Goal: Use online tool/utility

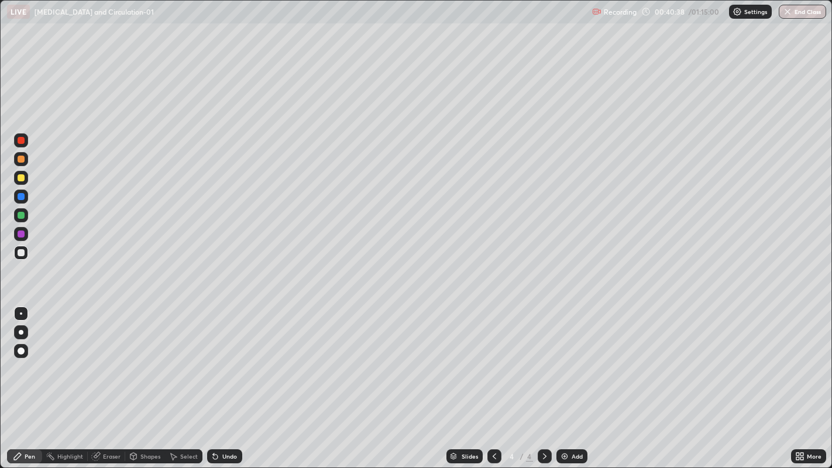
scroll to position [468, 832]
click at [22, 351] on div at bounding box center [21, 351] width 7 height 7
click at [20, 180] on div at bounding box center [21, 177] width 7 height 7
click at [20, 159] on div at bounding box center [21, 159] width 7 height 7
click at [23, 160] on div at bounding box center [21, 159] width 7 height 7
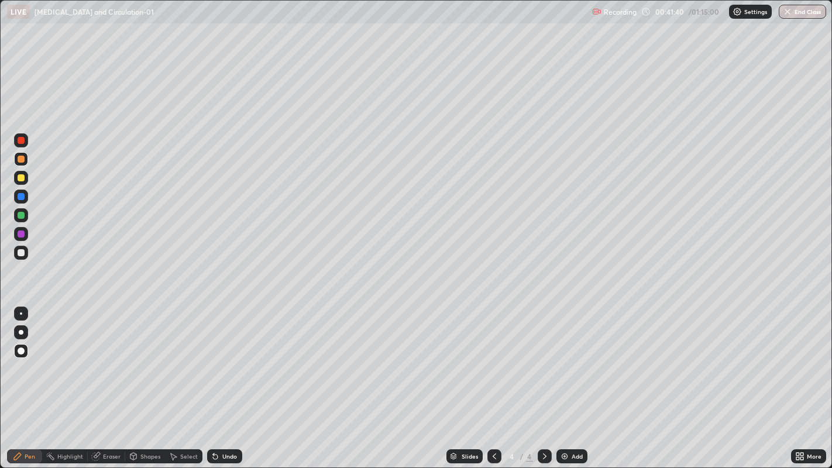
click at [21, 253] on div at bounding box center [21, 252] width 7 height 7
click at [20, 332] on div at bounding box center [21, 332] width 5 height 5
click at [19, 179] on div at bounding box center [21, 177] width 7 height 7
click at [22, 255] on div at bounding box center [21, 252] width 7 height 7
click at [23, 253] on div at bounding box center [21, 252] width 7 height 7
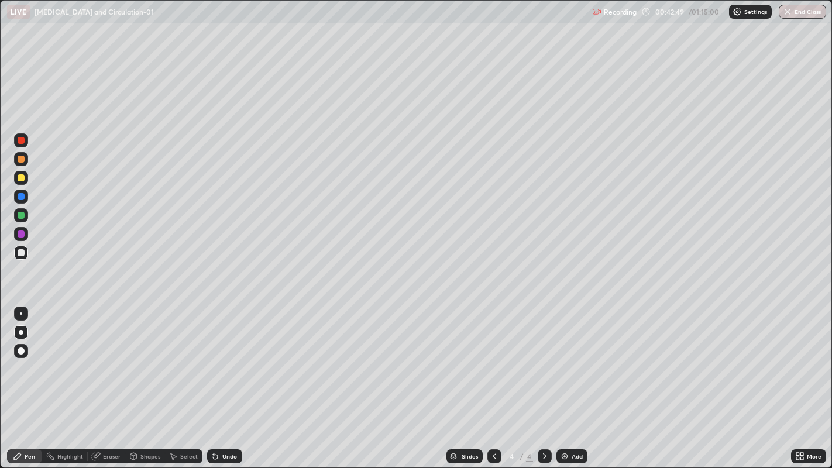
click at [23, 178] on div at bounding box center [21, 177] width 7 height 7
click at [22, 252] on div at bounding box center [21, 252] width 7 height 7
click at [20, 253] on div at bounding box center [21, 252] width 7 height 7
click at [20, 143] on div at bounding box center [21, 140] width 7 height 7
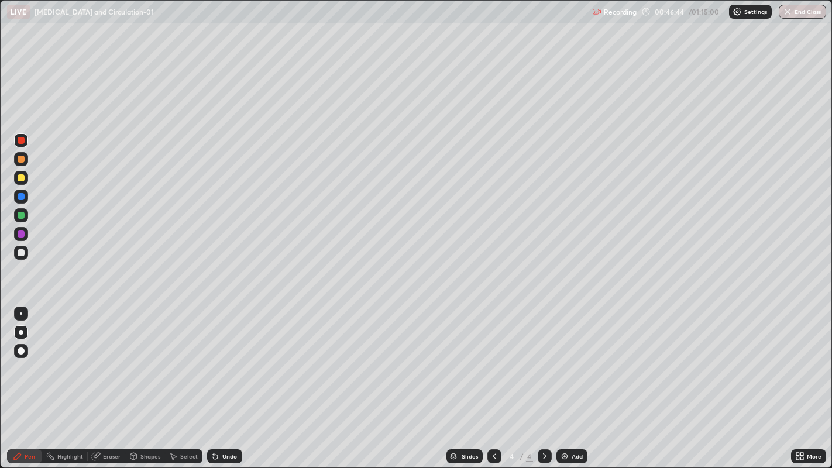
click at [20, 143] on div at bounding box center [21, 140] width 7 height 7
click at [22, 140] on div at bounding box center [21, 140] width 7 height 7
click at [22, 349] on div at bounding box center [21, 351] width 7 height 7
click at [22, 347] on div at bounding box center [21, 351] width 14 height 14
click at [105, 454] on div "Eraser" at bounding box center [112, 457] width 18 height 6
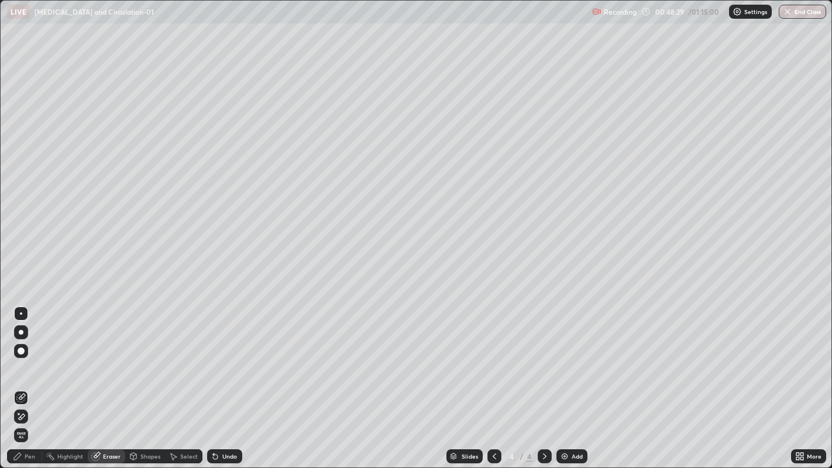
click at [19, 420] on icon at bounding box center [22, 417] width 6 height 6
click at [25, 451] on div "Pen" at bounding box center [24, 456] width 35 height 14
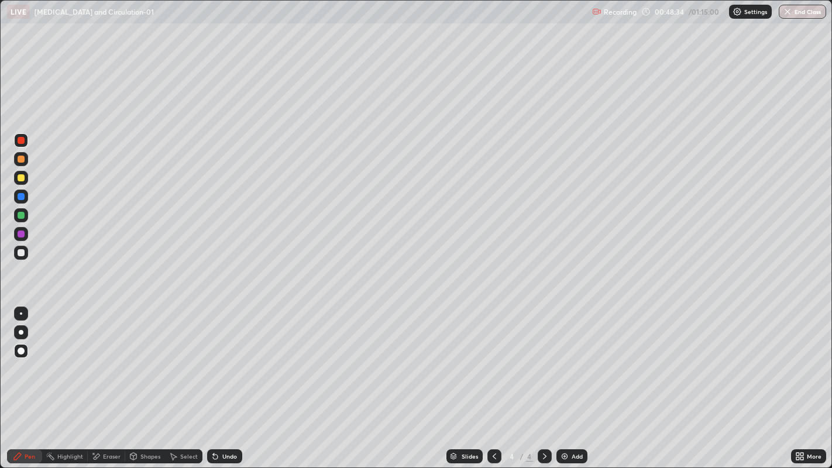
click at [23, 459] on div "Pen" at bounding box center [24, 456] width 35 height 14
click at [21, 458] on icon at bounding box center [17, 456] width 9 height 9
click at [22, 253] on div at bounding box center [21, 252] width 7 height 7
click at [563, 459] on img at bounding box center [564, 456] width 9 height 9
click at [21, 352] on div at bounding box center [21, 351] width 7 height 7
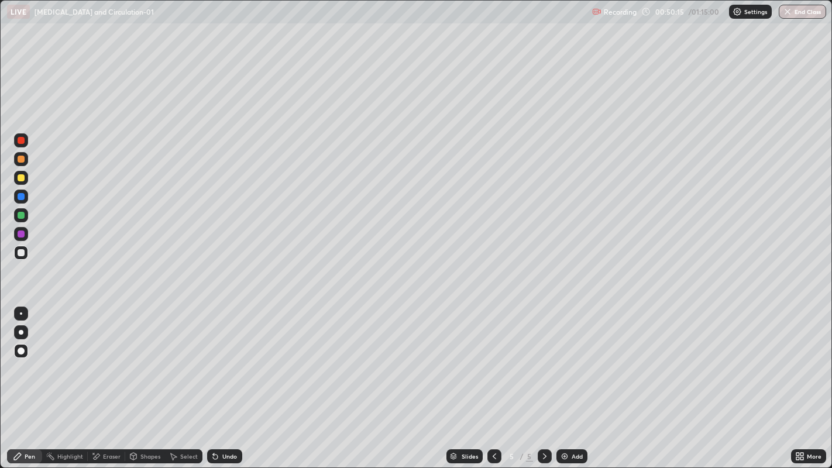
click at [22, 143] on div at bounding box center [21, 140] width 7 height 7
click at [22, 142] on div at bounding box center [21, 140] width 7 height 7
click at [24, 180] on div at bounding box center [21, 178] width 14 height 14
click at [20, 179] on div at bounding box center [21, 177] width 7 height 7
click at [19, 177] on div at bounding box center [21, 177] width 7 height 7
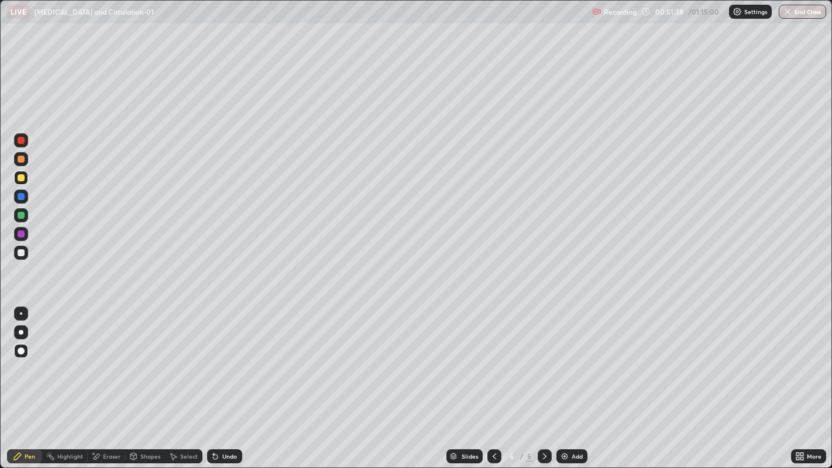
click at [20, 332] on div at bounding box center [21, 332] width 5 height 5
click at [221, 458] on div "Undo" at bounding box center [224, 456] width 35 height 14
click at [224, 455] on div "Undo" at bounding box center [229, 457] width 15 height 6
click at [226, 456] on div "Undo" at bounding box center [229, 457] width 15 height 6
click at [23, 251] on div at bounding box center [21, 252] width 7 height 7
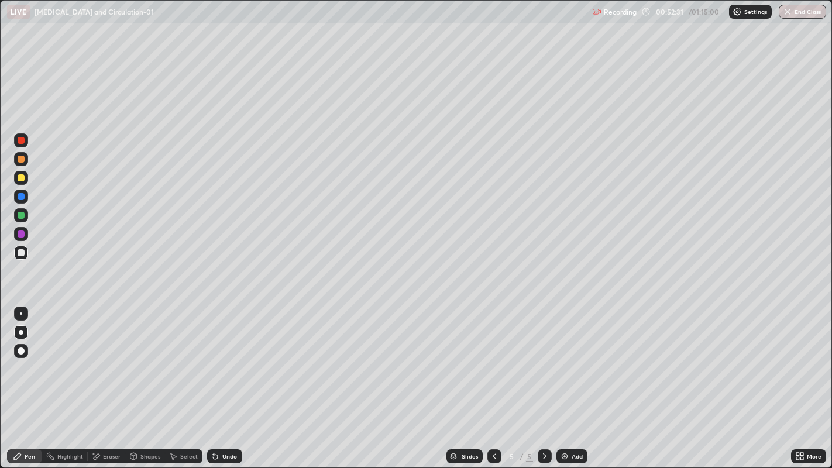
click at [19, 176] on div at bounding box center [21, 177] width 7 height 7
click at [22, 252] on div at bounding box center [21, 252] width 7 height 7
click at [20, 350] on div at bounding box center [21, 351] width 7 height 7
click at [22, 252] on div at bounding box center [21, 252] width 7 height 7
click at [20, 332] on div at bounding box center [21, 332] width 5 height 5
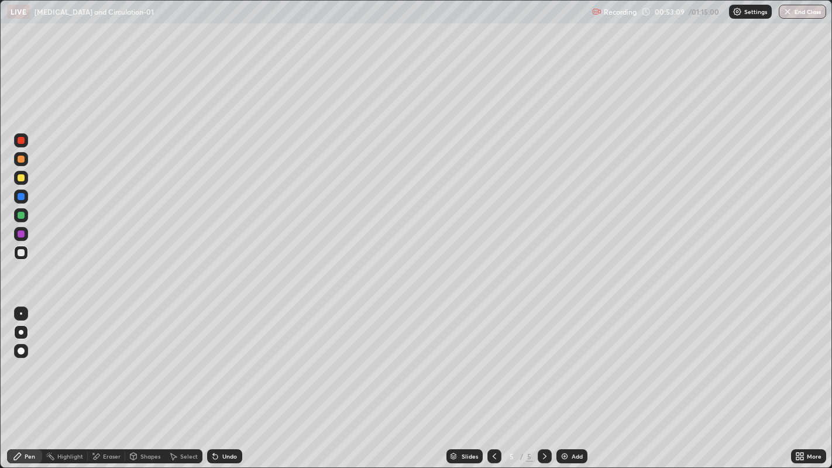
click at [23, 180] on div at bounding box center [21, 177] width 7 height 7
click at [18, 162] on div at bounding box center [21, 159] width 7 height 7
click at [20, 253] on div at bounding box center [21, 252] width 7 height 7
click at [22, 215] on div at bounding box center [21, 215] width 7 height 7
click at [20, 194] on div at bounding box center [21, 196] width 7 height 7
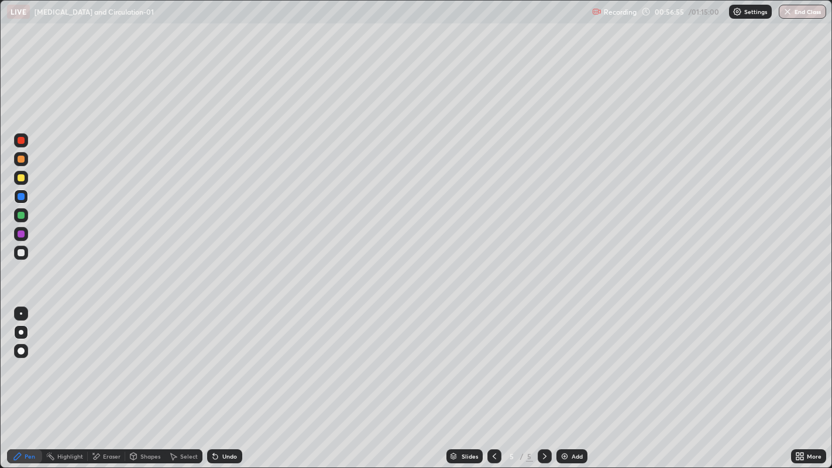
click at [231, 456] on div "Undo" at bounding box center [229, 457] width 15 height 6
click at [229, 456] on div "Undo" at bounding box center [229, 457] width 15 height 6
click at [227, 456] on div "Undo" at bounding box center [229, 457] width 15 height 6
click at [227, 457] on div "Undo" at bounding box center [229, 457] width 15 height 6
click at [226, 457] on div "Undo" at bounding box center [229, 457] width 15 height 6
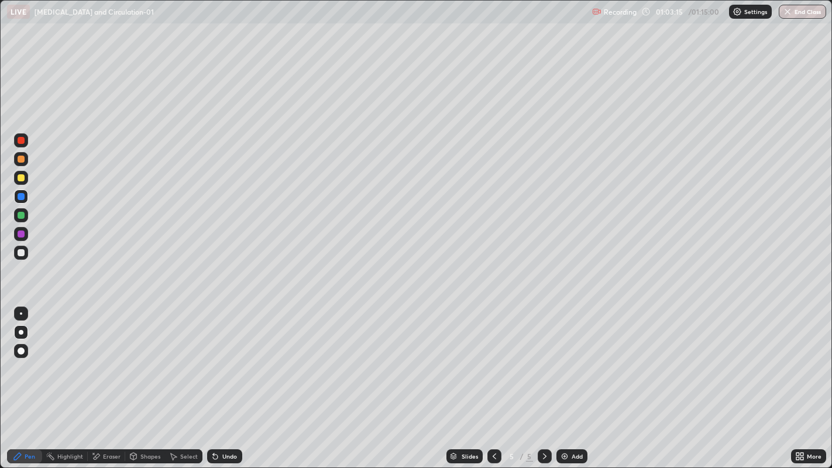
click at [20, 255] on div at bounding box center [21, 252] width 7 height 7
click at [229, 455] on div "Undo" at bounding box center [229, 457] width 15 height 6
click at [788, 13] on img "button" at bounding box center [788, 11] width 9 height 9
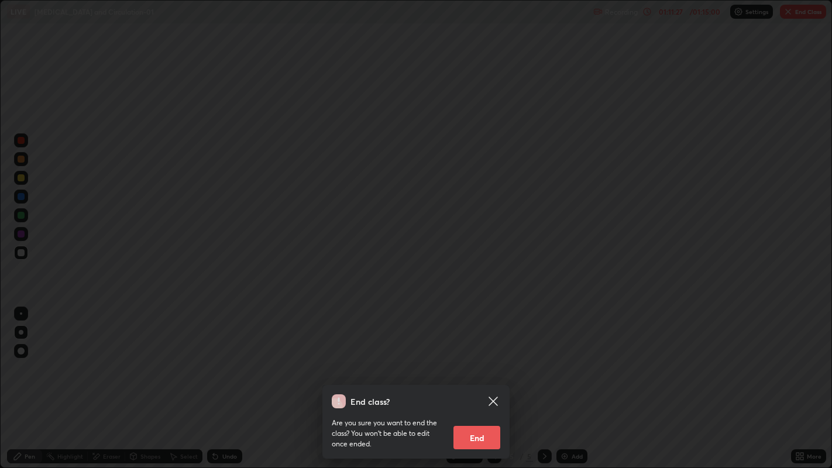
click at [488, 431] on button "End" at bounding box center [477, 437] width 47 height 23
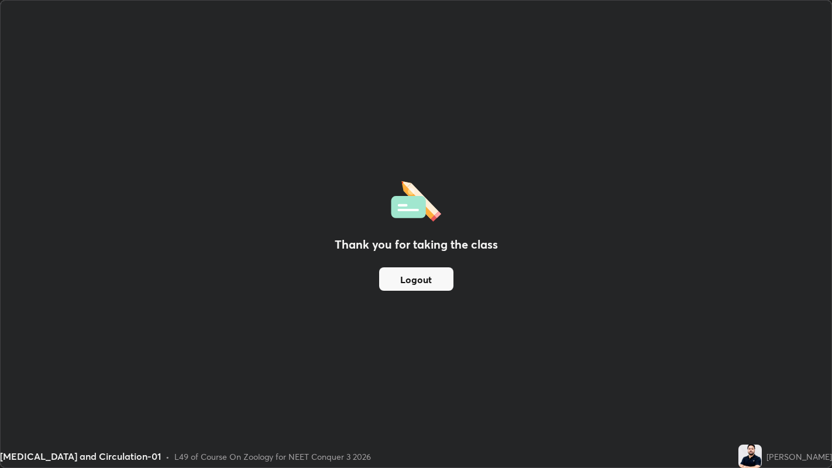
click at [445, 280] on button "Logout" at bounding box center [416, 278] width 74 height 23
